Goal: Task Accomplishment & Management: Complete application form

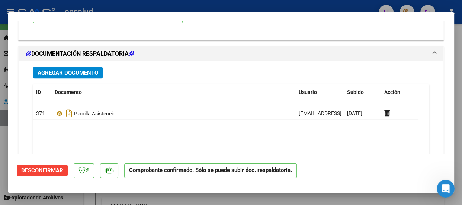
scroll to position [70, 0]
click at [186, 5] on div at bounding box center [231, 102] width 462 height 205
type input "$ 0,00"
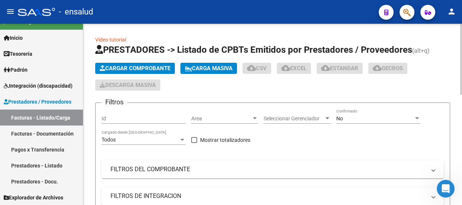
click at [156, 69] on span "Cargar Comprobante" at bounding box center [135, 68] width 71 height 7
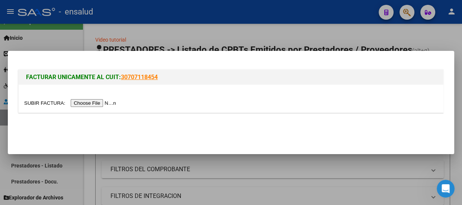
click at [113, 103] on input "file" at bounding box center [71, 103] width 94 height 8
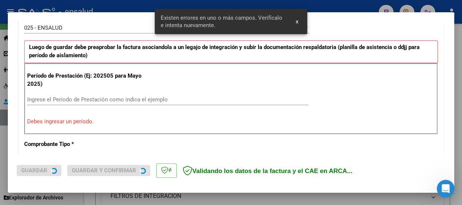
scroll to position [229, 0]
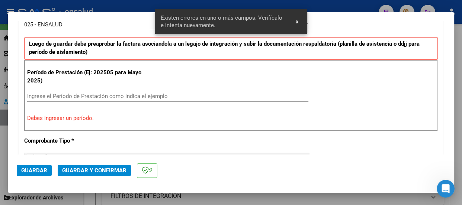
click at [45, 93] on input "Ingrese el Período de Prestación como indica el ejemplo" at bounding box center [167, 96] width 281 height 7
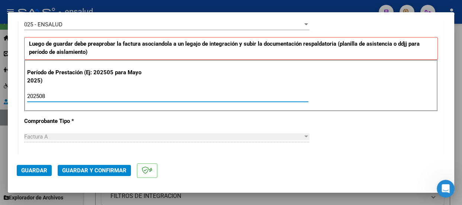
type input "202508"
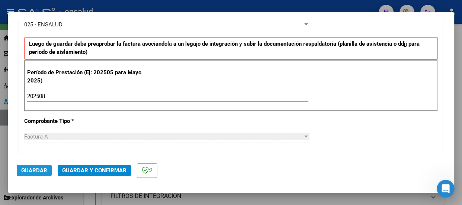
click at [30, 171] on span "Guardar" at bounding box center [34, 170] width 26 height 7
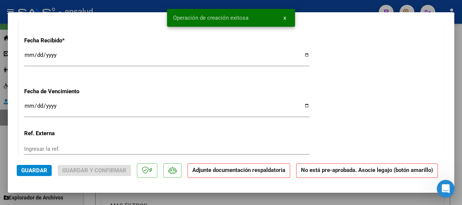
scroll to position [676, 0]
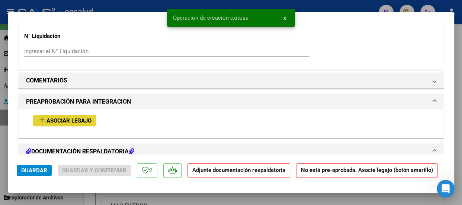
click at [74, 120] on span "Asociar Legajo" at bounding box center [68, 120] width 45 height 7
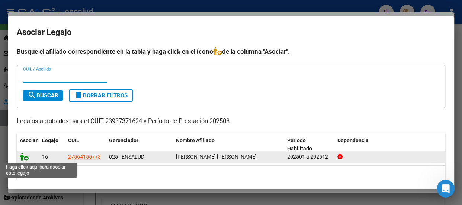
click at [26, 159] on icon at bounding box center [24, 157] width 9 height 8
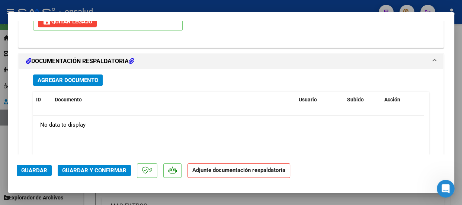
scroll to position [932, 0]
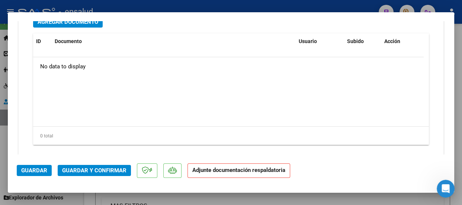
click at [84, 22] on span "Agregar Documento" at bounding box center [68, 22] width 61 height 7
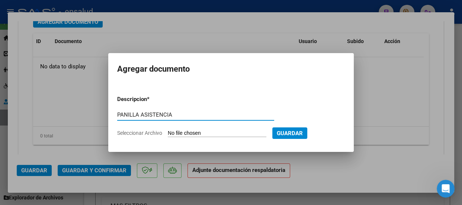
type input "PANILLA ASISTENCIA"
click at [238, 132] on input "Seleccionar Archivo" at bounding box center [217, 133] width 98 height 7
type input "C:\fakepath\[PERSON_NAME] EMMA_202508_90_N_ESCOBAR NILZA_3-232-PA.pdf"
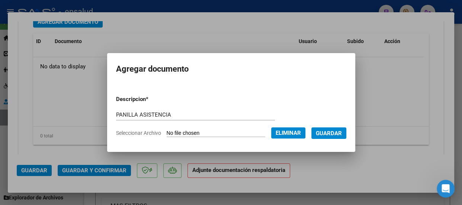
click at [333, 134] on span "Guardar" at bounding box center [329, 133] width 26 height 7
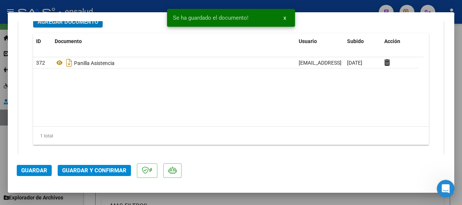
scroll to position [925, 0]
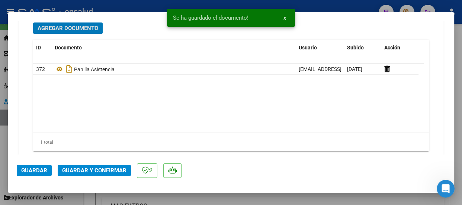
click at [94, 170] on span "Guardar y Confirmar" at bounding box center [94, 170] width 64 height 7
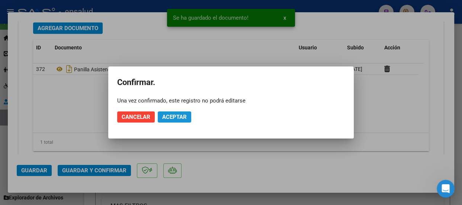
click at [172, 114] on span "Aceptar" at bounding box center [174, 117] width 25 height 7
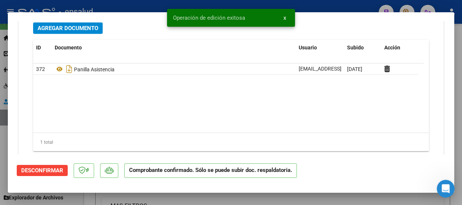
click at [282, 16] on button "x" at bounding box center [284, 17] width 14 height 13
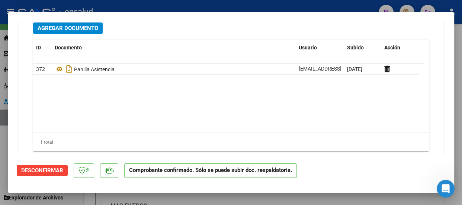
click at [282, 7] on div at bounding box center [231, 102] width 462 height 205
type input "$ 0,00"
